Goal: Use online tool/utility: Use online tool/utility

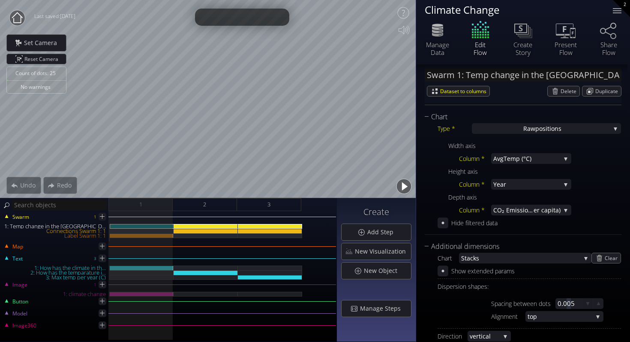
scroll to position [194, 0]
click at [224, 209] on div "2" at bounding box center [205, 204] width 64 height 13
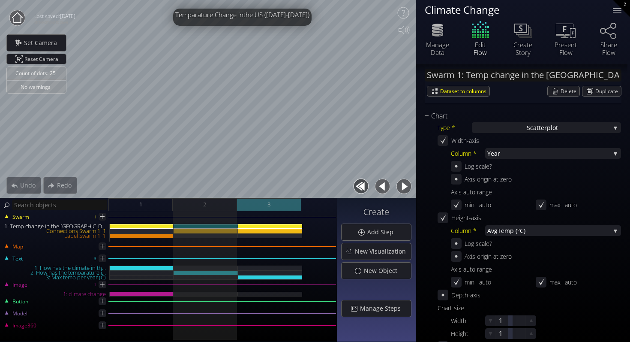
click at [253, 204] on div "3" at bounding box center [269, 204] width 64 height 13
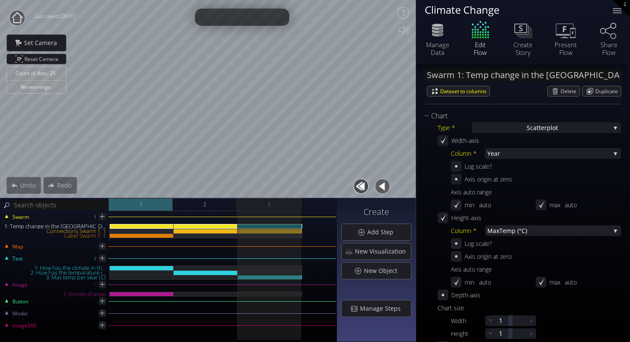
click at [160, 199] on div "1" at bounding box center [141, 204] width 64 height 13
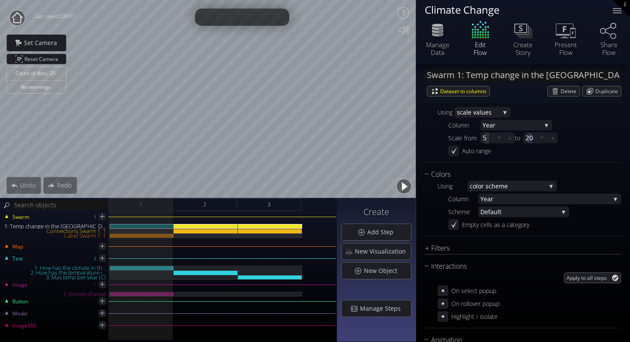
scroll to position [451, 0]
click at [529, 189] on span "lor scheme" at bounding box center [511, 187] width 70 height 11
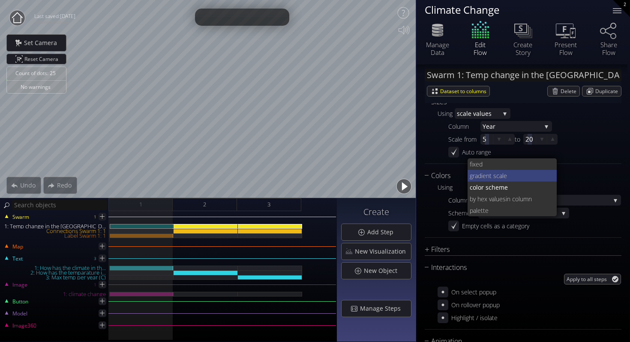
click at [527, 173] on span "ient scale" at bounding box center [516, 176] width 69 height 12
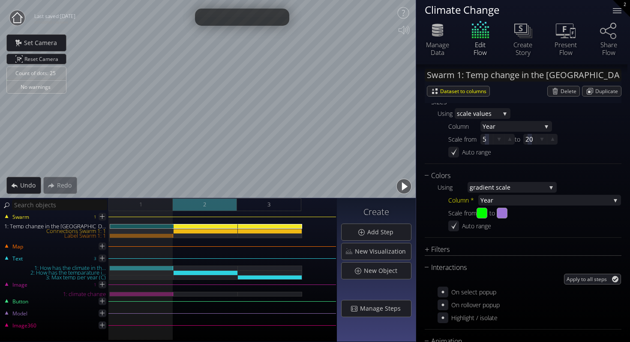
click at [212, 206] on div "2" at bounding box center [205, 204] width 64 height 13
type input "#9f9a09"
type input "#cc0f0f"
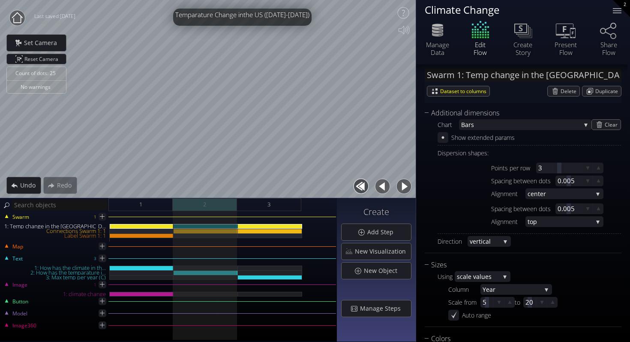
scroll to position [614, 0]
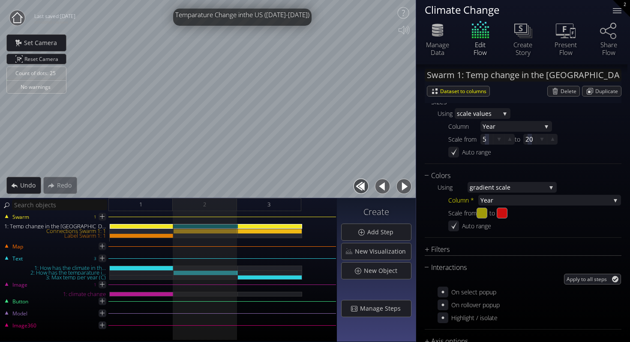
click at [292, 212] on div "Swarm 1 1: Temp change in the [GEOGRAPHIC_DATA] Connections Swarm 1: 1 Label Sw…" at bounding box center [168, 276] width 337 height 131
click at [286, 205] on div "3" at bounding box center [269, 204] width 64 height 13
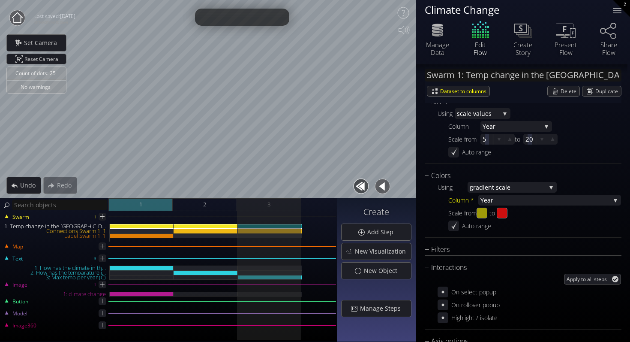
click at [132, 206] on div "1" at bounding box center [141, 204] width 64 height 13
type input "#00ff00"
type input "#9e75d7"
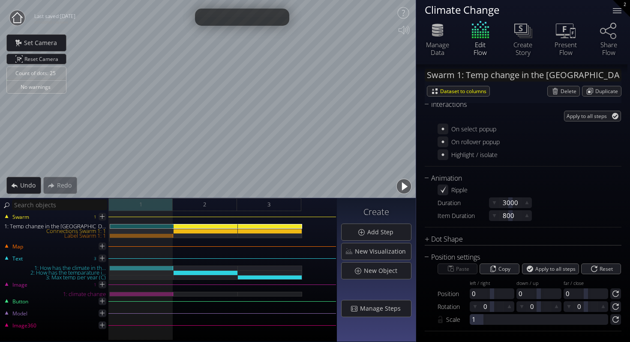
scroll to position [451, 0]
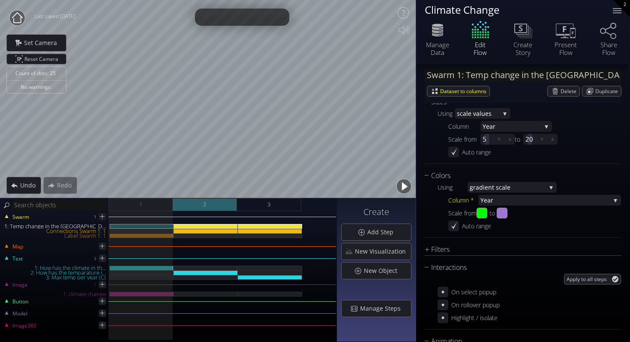
click at [216, 199] on div "2" at bounding box center [205, 204] width 64 height 13
type input "#9f9a09"
type input "#cc0f0f"
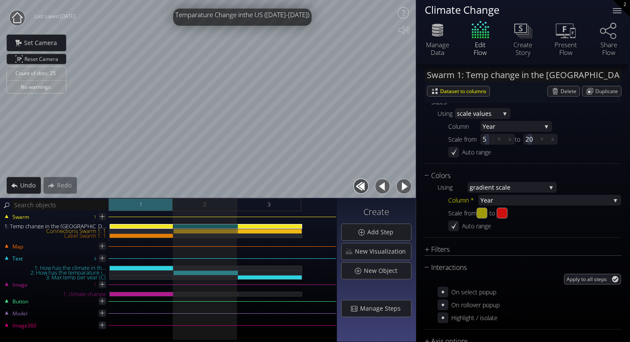
click at [150, 207] on div "1" at bounding box center [141, 204] width 64 height 13
type input "#00ff00"
type input "#9e75d7"
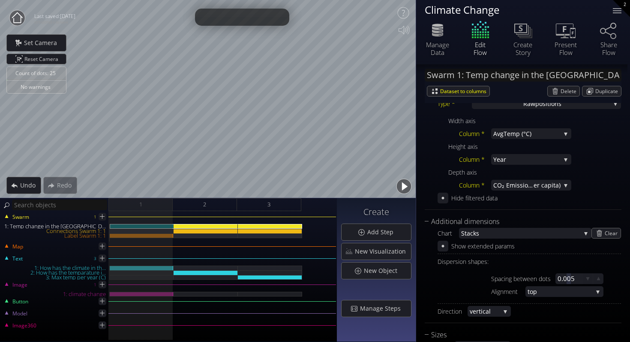
scroll to position [219, 0]
click at [493, 232] on span "acks" at bounding box center [524, 232] width 114 height 11
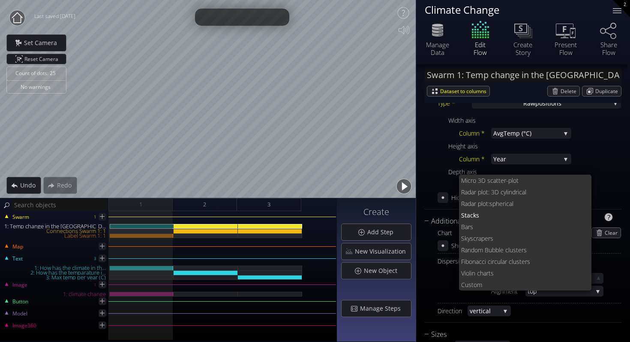
click at [443, 284] on div "Spacing between dots 0.005 Alignment top bo ttom ce nter top" at bounding box center [530, 284] width 184 height 32
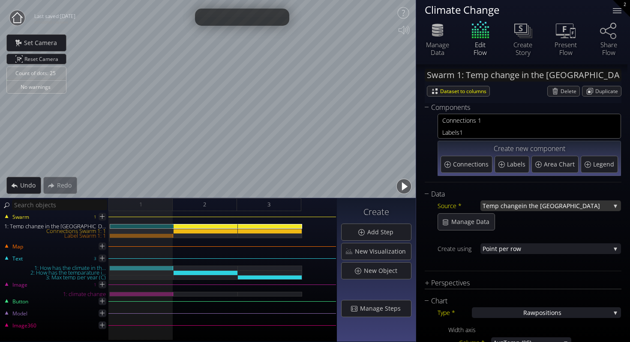
scroll to position [0, 0]
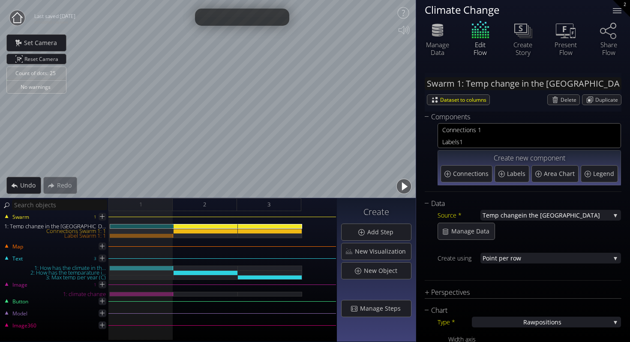
click at [482, 30] on div "Edit Flow" at bounding box center [480, 37] width 43 height 36
